Goal: Task Accomplishment & Management: Use online tool/utility

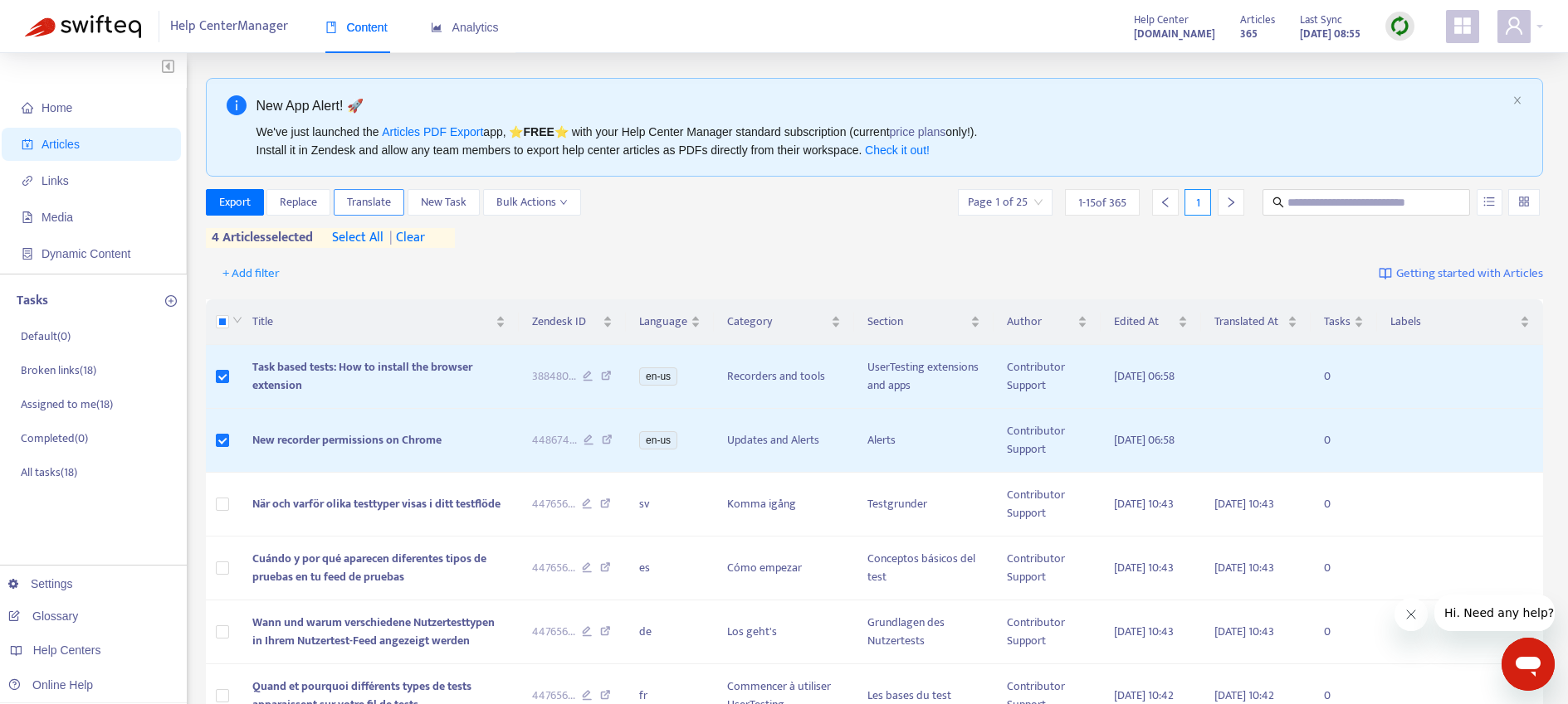
click at [367, 201] on span "Translate" at bounding box center [369, 202] width 44 height 19
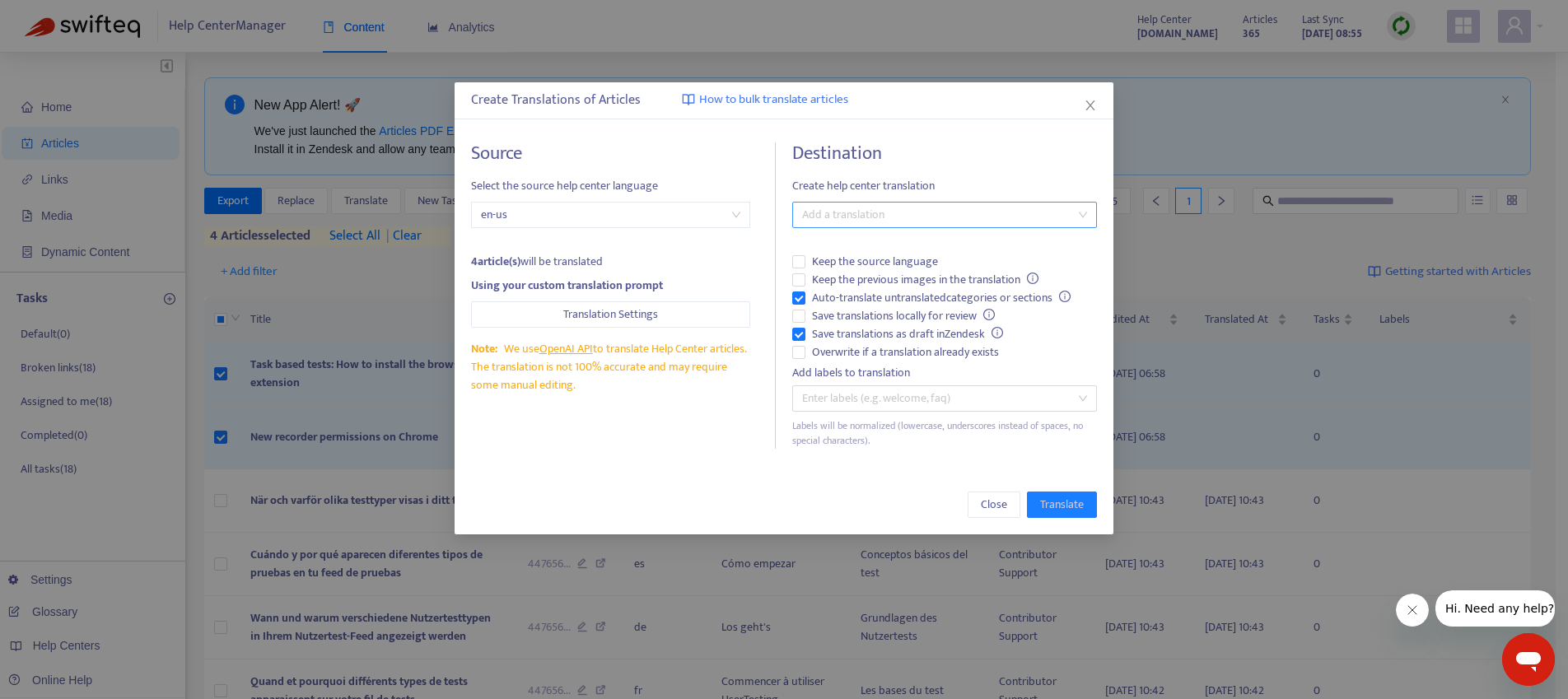
click at [893, 211] on div at bounding box center [936, 215] width 280 height 19
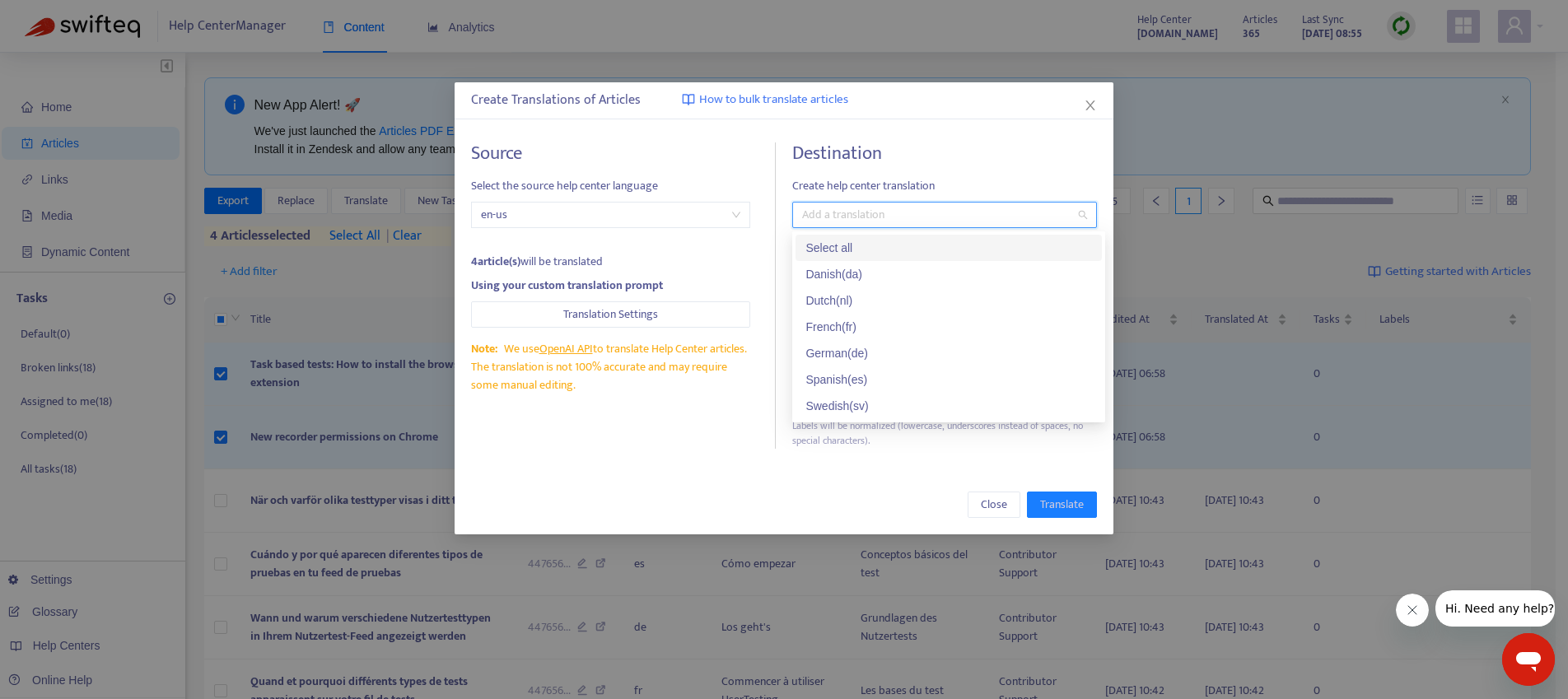
click at [880, 242] on div "Select all" at bounding box center [948, 248] width 287 height 18
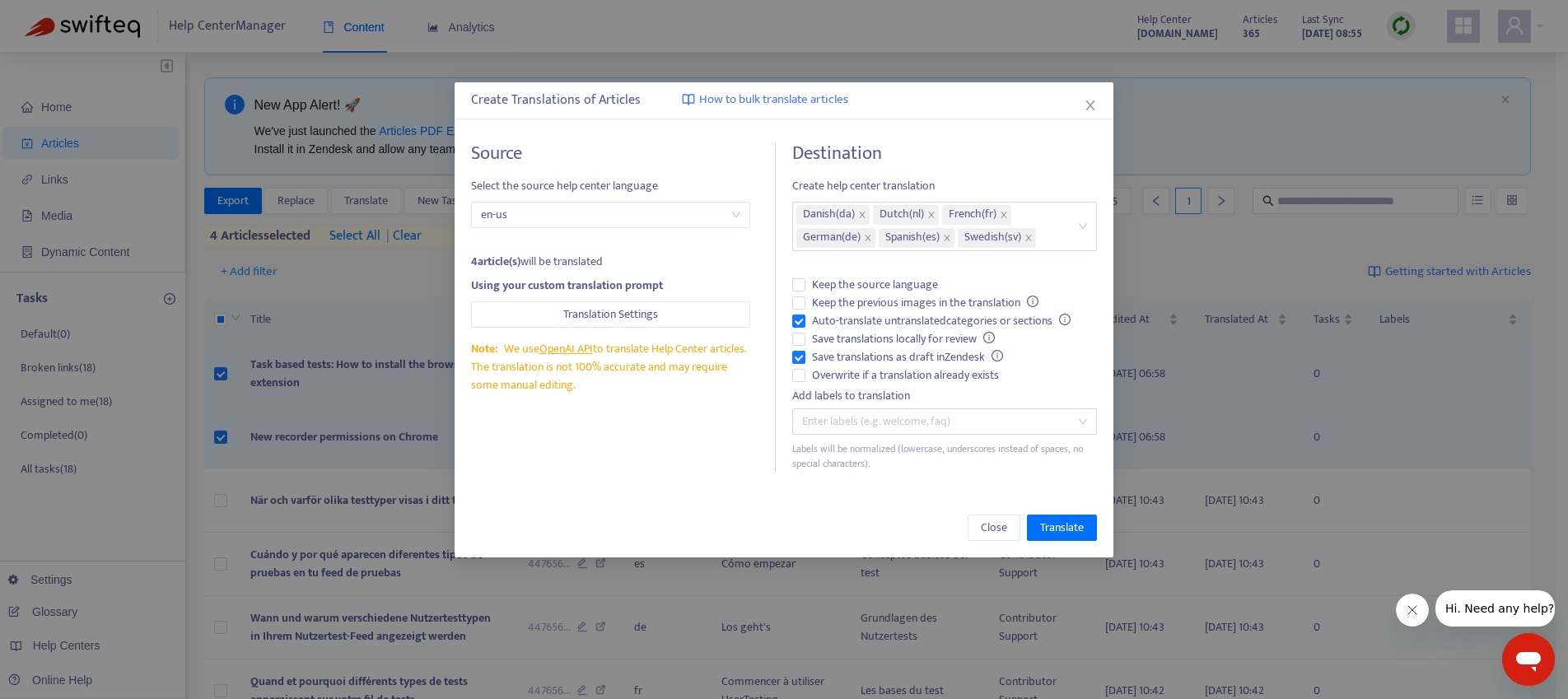
click at [796, 484] on div "Source Select the source help center language en-us 4 article(s) will be transl…" at bounding box center [783, 307] width 658 height 362
click at [1068, 523] on span "Translate" at bounding box center [1062, 528] width 44 height 18
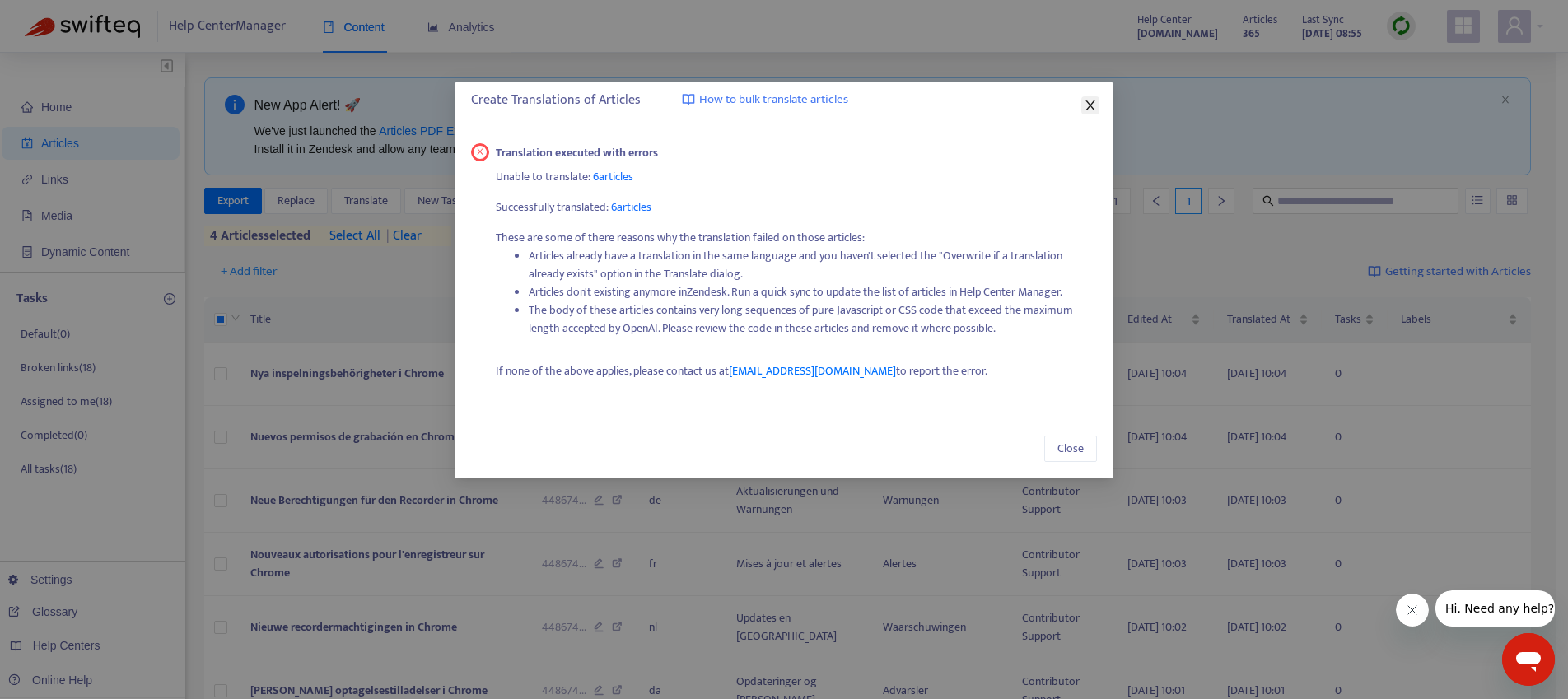
click at [1090, 104] on icon "close" at bounding box center [1090, 105] width 9 height 10
